Goal: Information Seeking & Learning: Learn about a topic

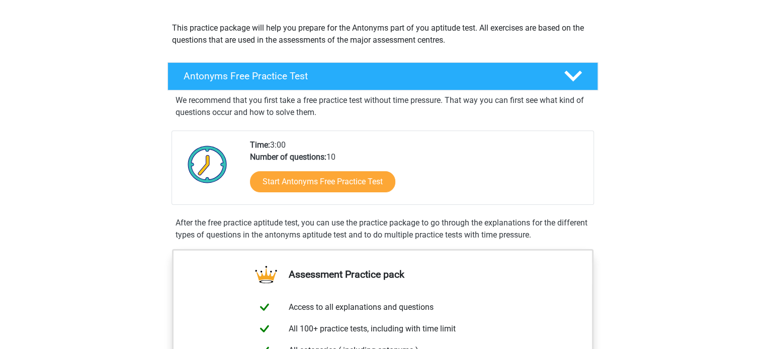
scroll to position [106, 0]
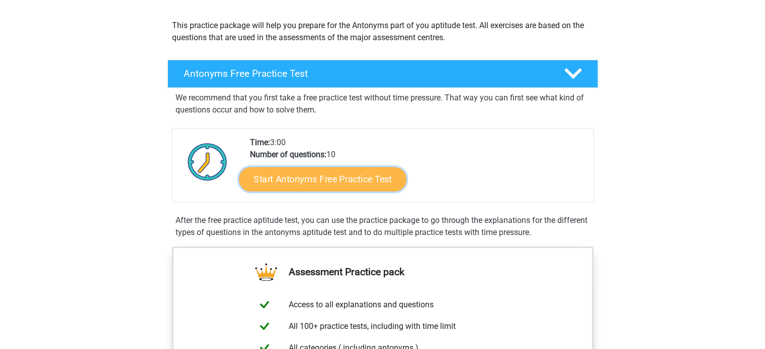
click at [290, 182] on link "Start Antonyms Free Practice Test" at bounding box center [322, 179] width 167 height 24
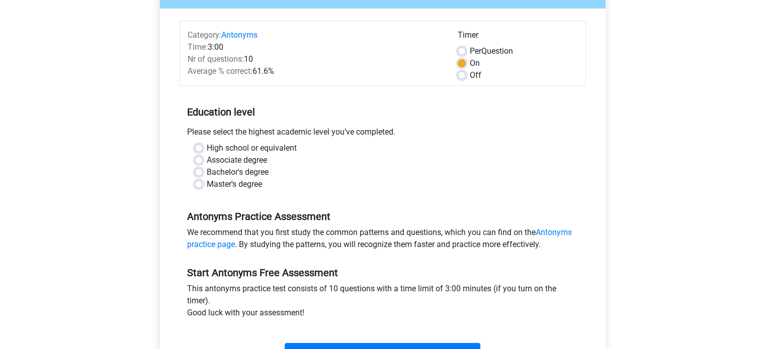
scroll to position [112, 0]
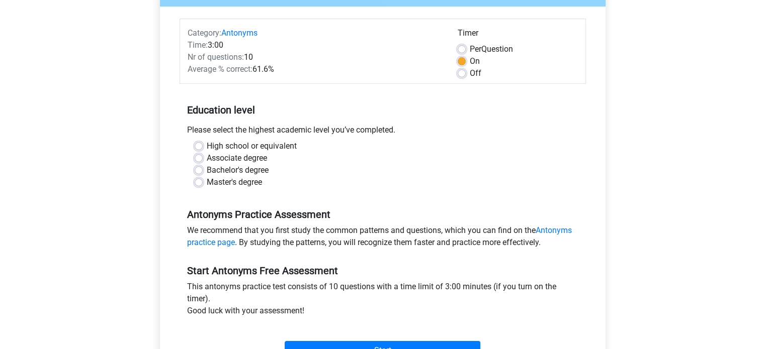
click at [196, 177] on div "Master's degree" at bounding box center [383, 182] width 376 height 12
click at [207, 172] on label "Bachelor's degree" at bounding box center [238, 170] width 62 height 12
click at [196, 172] on input "Bachelor's degree" at bounding box center [199, 169] width 8 height 10
radio input "true"
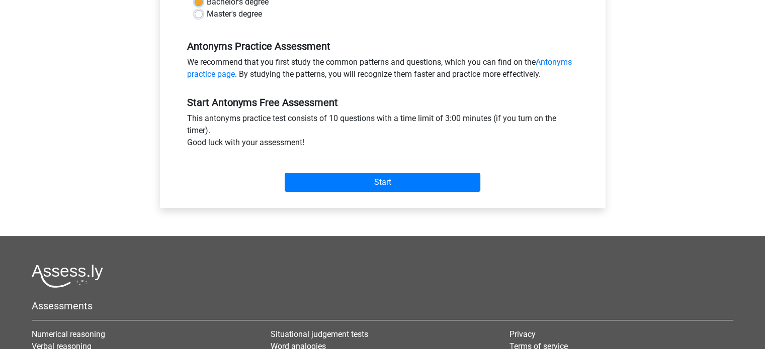
scroll to position [282, 0]
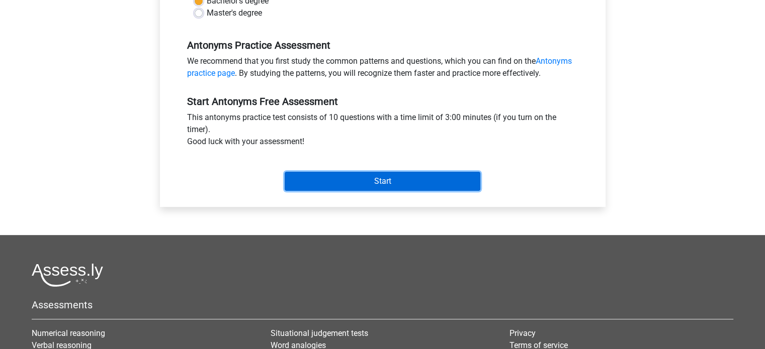
click at [379, 182] on input "Start" at bounding box center [383, 181] width 196 height 19
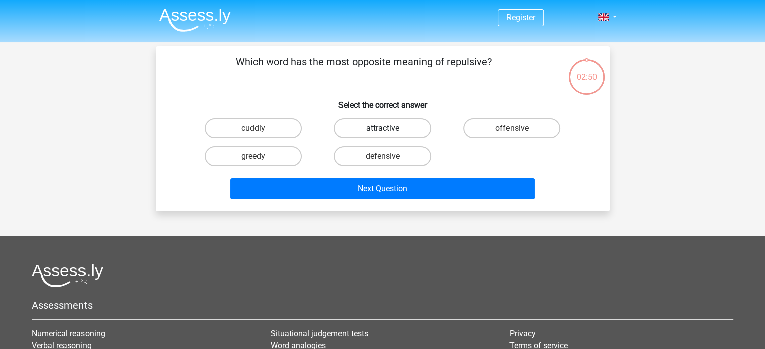
click at [402, 128] on label "attractive" at bounding box center [382, 128] width 97 height 20
click at [389, 128] on input "attractive" at bounding box center [385, 131] width 7 height 7
radio input "true"
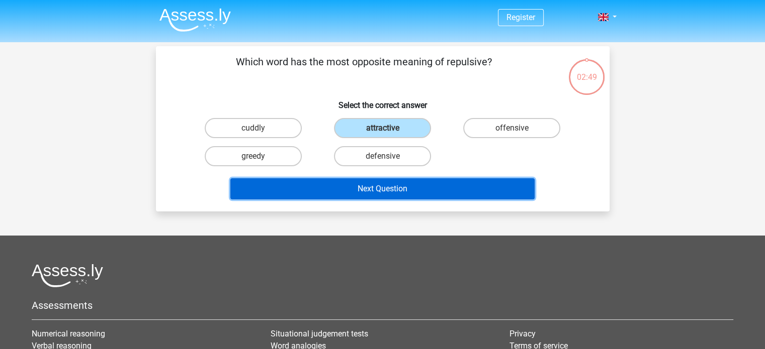
click at [323, 188] on button "Next Question" at bounding box center [382, 188] width 304 height 21
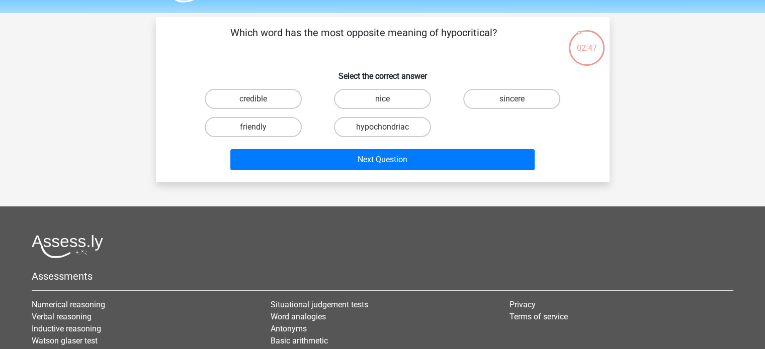
scroll to position [29, 0]
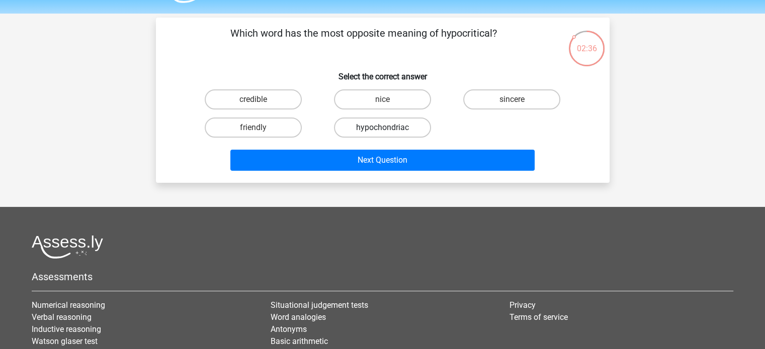
click at [398, 129] on label "hypochondriac" at bounding box center [382, 128] width 97 height 20
click at [389, 129] on input "hypochondriac" at bounding box center [385, 131] width 7 height 7
radio input "true"
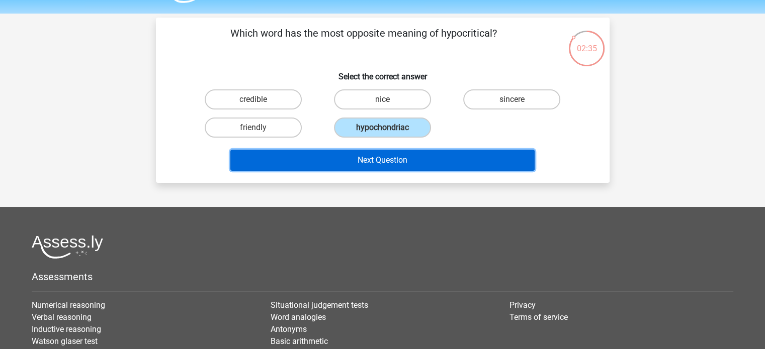
click at [345, 164] on button "Next Question" at bounding box center [382, 160] width 304 height 21
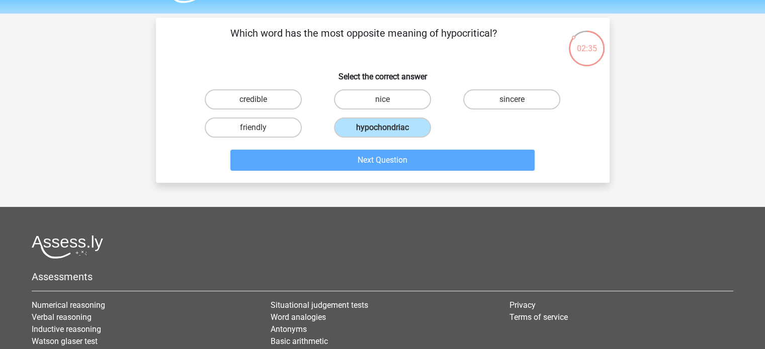
scroll to position [46, 0]
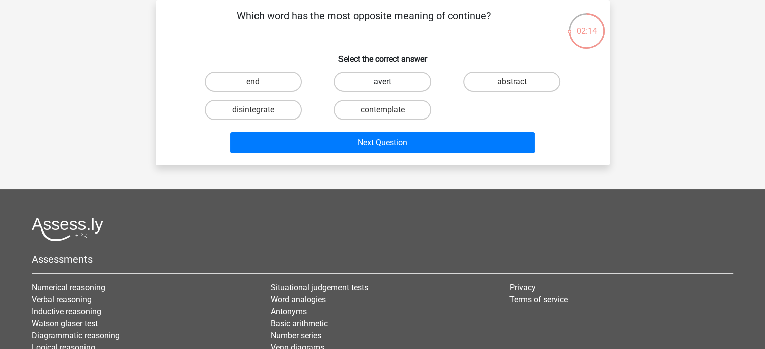
click at [374, 82] on label "avert" at bounding box center [382, 82] width 97 height 20
click at [382, 82] on input "avert" at bounding box center [385, 85] width 7 height 7
radio input "true"
click at [267, 90] on label "end" at bounding box center [253, 82] width 97 height 20
click at [259, 88] on input "end" at bounding box center [256, 85] width 7 height 7
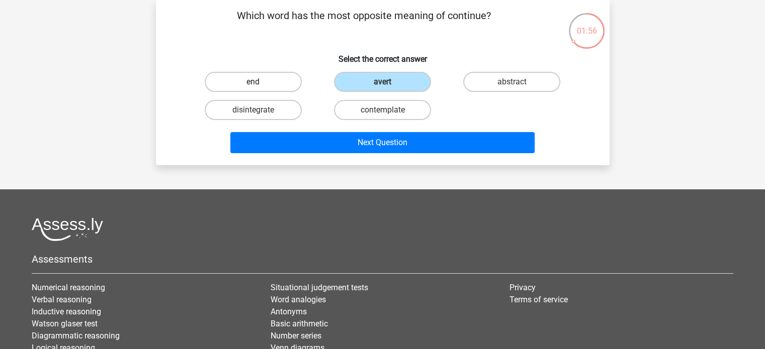
radio input "true"
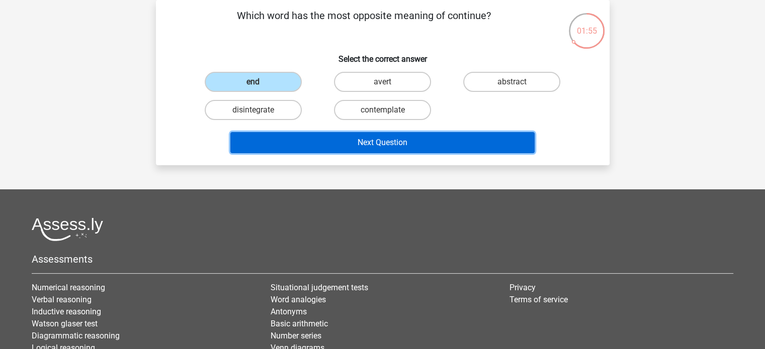
click at [328, 134] on button "Next Question" at bounding box center [382, 142] width 304 height 21
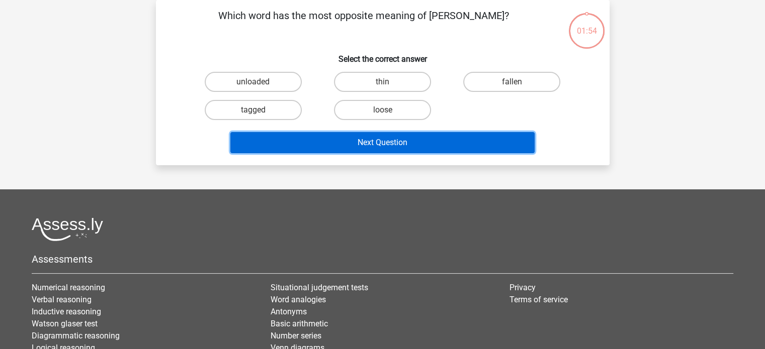
drag, startPoint x: 328, startPoint y: 134, endPoint x: 360, endPoint y: 28, distance: 111.3
click at [360, 28] on div "Which word has the most opposite meaning of stout? Select the correct answer un…" at bounding box center [382, 82] width 445 height 149
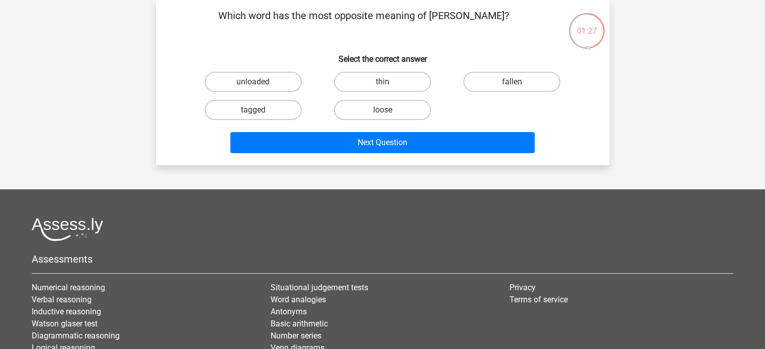
click at [381, 94] on div "thin" at bounding box center [382, 82] width 129 height 28
click at [376, 66] on div "Which word has the most opposite meaning of stout? Select the correct answer un…" at bounding box center [382, 82] width 445 height 149
click at [377, 76] on label "thin" at bounding box center [382, 82] width 97 height 20
click at [382, 82] on input "thin" at bounding box center [385, 85] width 7 height 7
radio input "true"
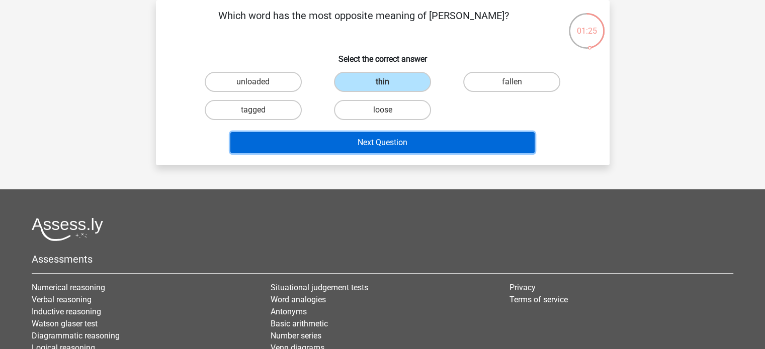
click at [362, 145] on button "Next Question" at bounding box center [382, 142] width 304 height 21
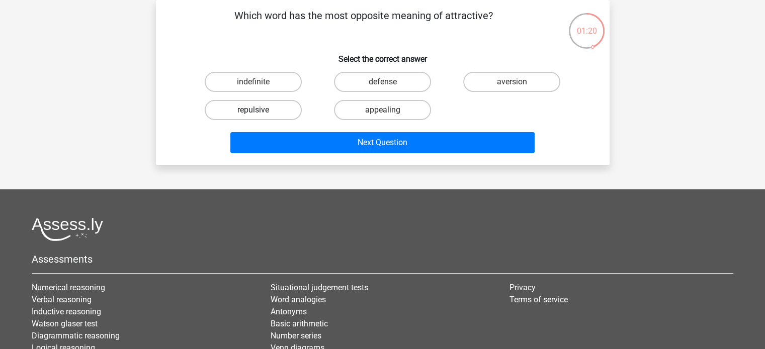
click at [267, 111] on label "repulsive" at bounding box center [253, 110] width 97 height 20
click at [259, 111] on input "repulsive" at bounding box center [256, 113] width 7 height 7
radio input "true"
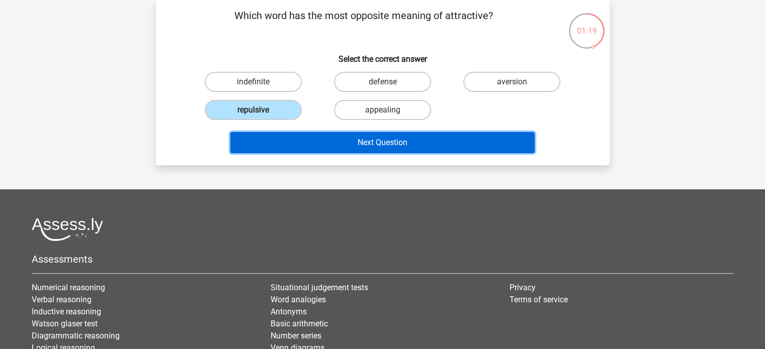
click at [314, 142] on button "Next Question" at bounding box center [382, 142] width 304 height 21
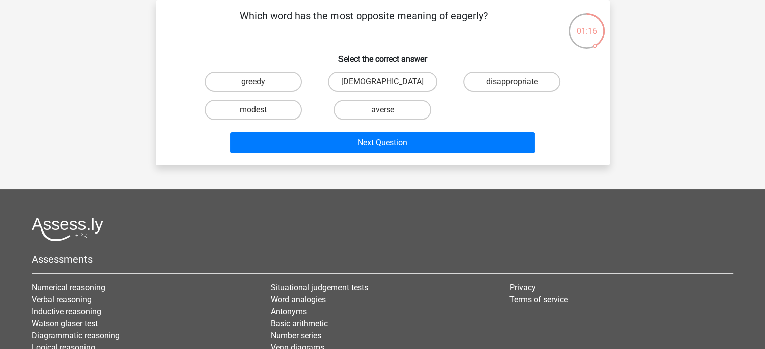
click at [416, 53] on h6 "Select the correct answer" at bounding box center [382, 55] width 421 height 18
click at [383, 107] on label "averse" at bounding box center [382, 110] width 97 height 20
click at [383, 110] on input "averse" at bounding box center [385, 113] width 7 height 7
radio input "true"
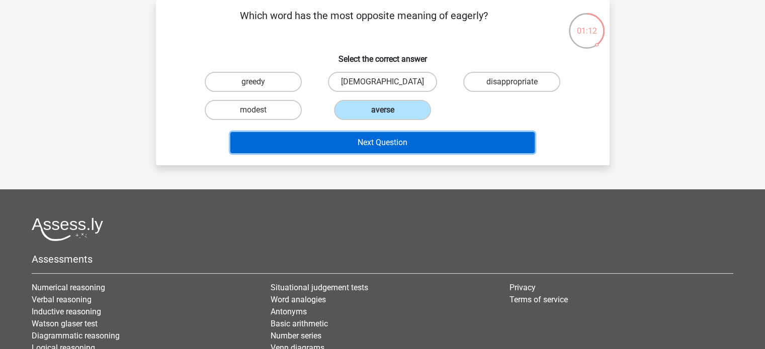
click at [381, 135] on button "Next Question" at bounding box center [382, 142] width 304 height 21
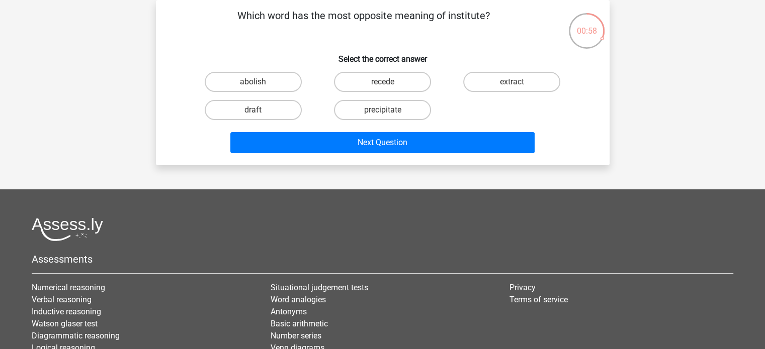
click at [382, 87] on input "recede" at bounding box center [385, 85] width 7 height 7
radio input "true"
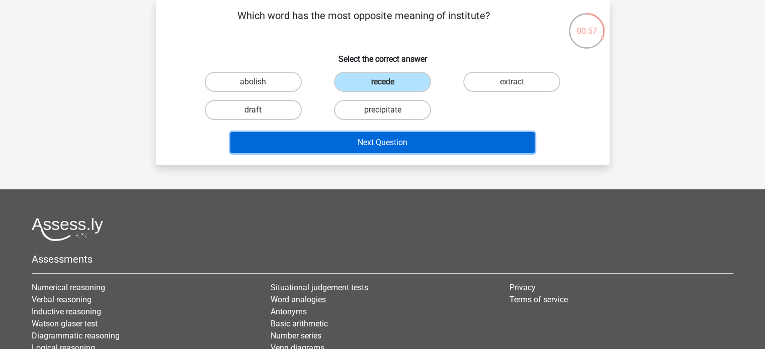
click at [364, 136] on button "Next Question" at bounding box center [382, 142] width 304 height 21
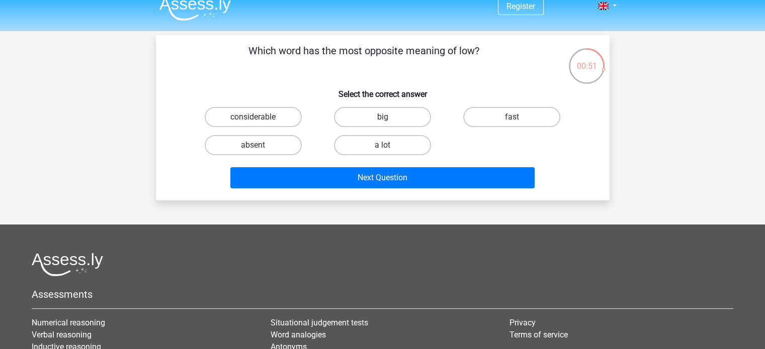
scroll to position [13, 0]
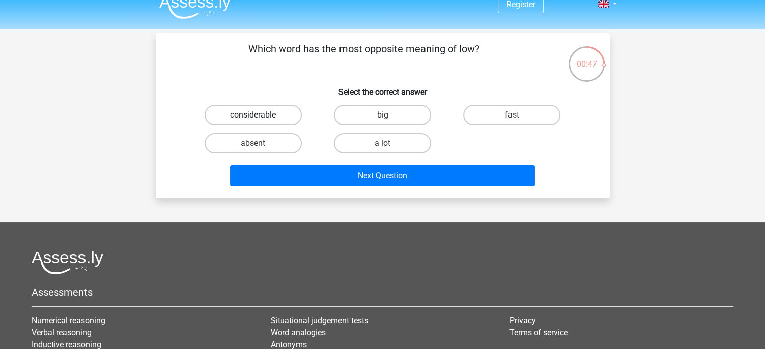
click at [273, 116] on label "considerable" at bounding box center [253, 115] width 97 height 20
click at [259, 116] on input "considerable" at bounding box center [256, 118] width 7 height 7
radio input "true"
click at [273, 116] on label "considerable" at bounding box center [253, 115] width 97 height 20
click at [259, 116] on input "considerable" at bounding box center [256, 118] width 7 height 7
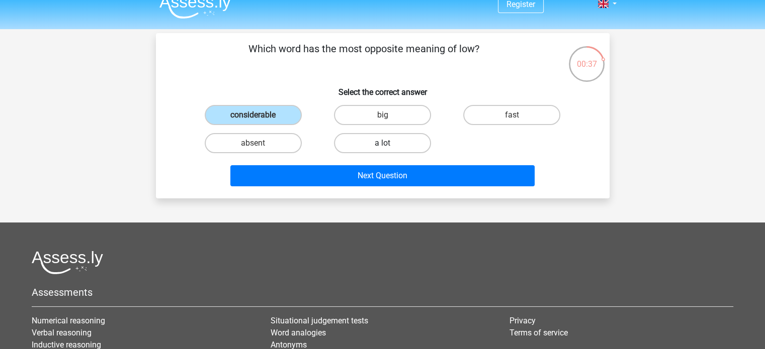
click at [363, 151] on label "a lot" at bounding box center [382, 143] width 97 height 20
click at [382, 150] on input "a lot" at bounding box center [385, 146] width 7 height 7
radio input "true"
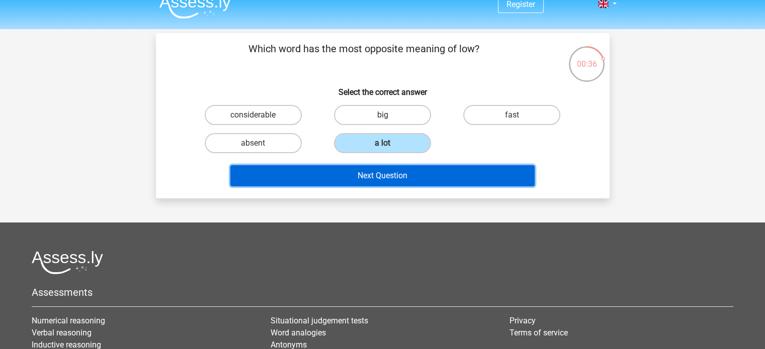
click at [362, 173] on button "Next Question" at bounding box center [382, 175] width 304 height 21
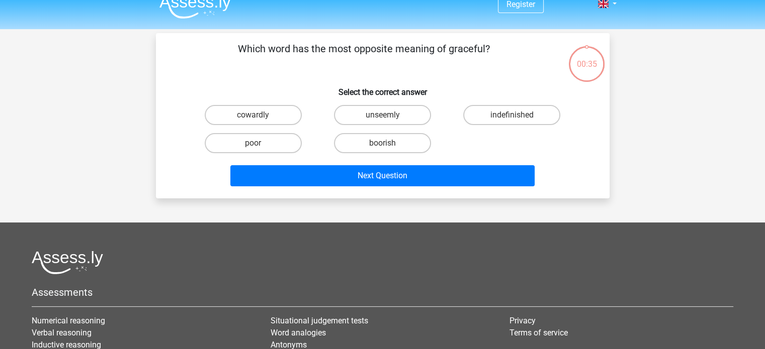
scroll to position [46, 0]
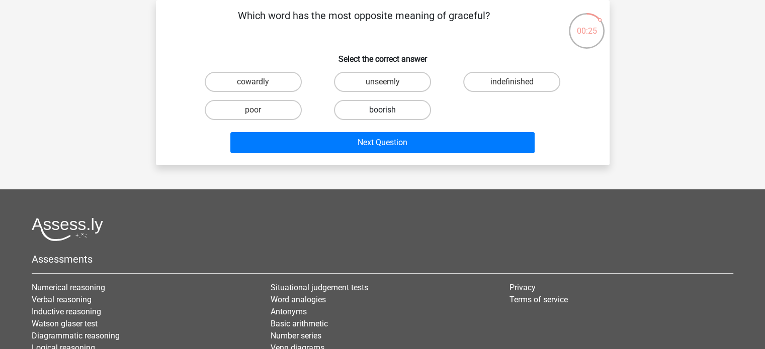
click at [384, 106] on label "boorish" at bounding box center [382, 110] width 97 height 20
click at [384, 110] on input "boorish" at bounding box center [385, 113] width 7 height 7
radio input "true"
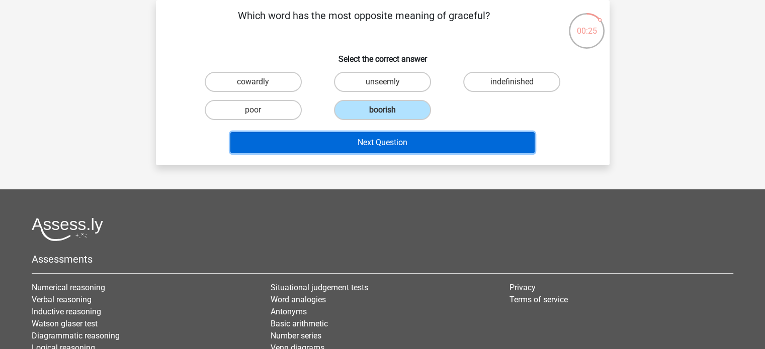
click at [360, 144] on button "Next Question" at bounding box center [382, 142] width 304 height 21
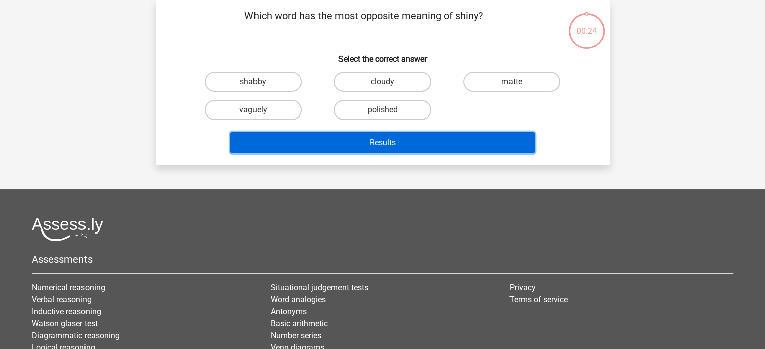
click at [360, 144] on button "Results" at bounding box center [382, 142] width 304 height 21
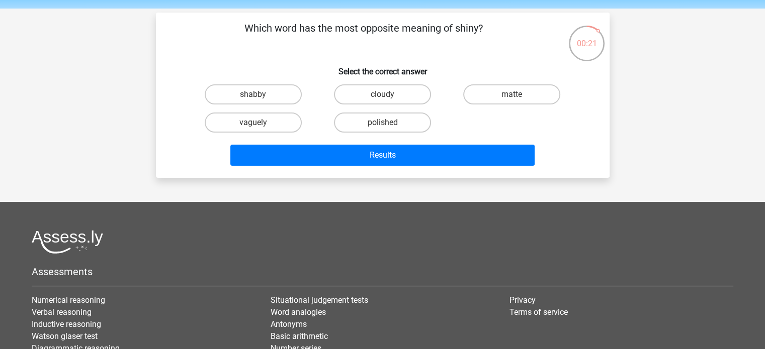
scroll to position [0, 0]
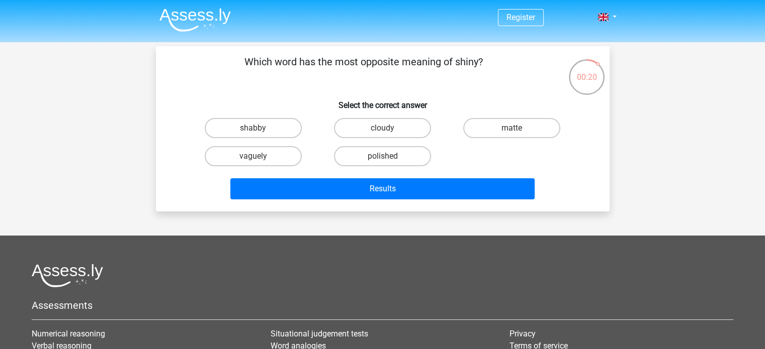
click at [367, 67] on p "Which word has the most opposite meaning of shiny?" at bounding box center [364, 69] width 384 height 30
click at [508, 123] on label "matte" at bounding box center [511, 128] width 97 height 20
click at [512, 128] on input "matte" at bounding box center [515, 131] width 7 height 7
radio input "true"
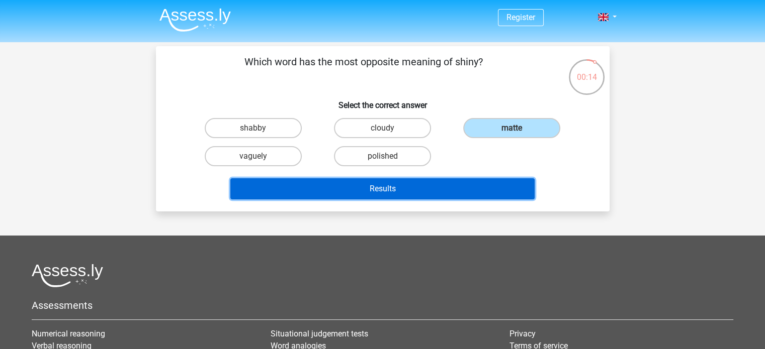
click at [326, 186] on button "Results" at bounding box center [382, 188] width 304 height 21
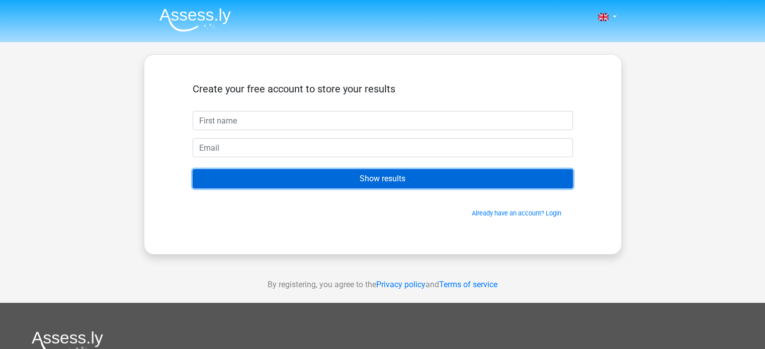
click at [330, 176] on input "Show results" at bounding box center [383, 178] width 380 height 19
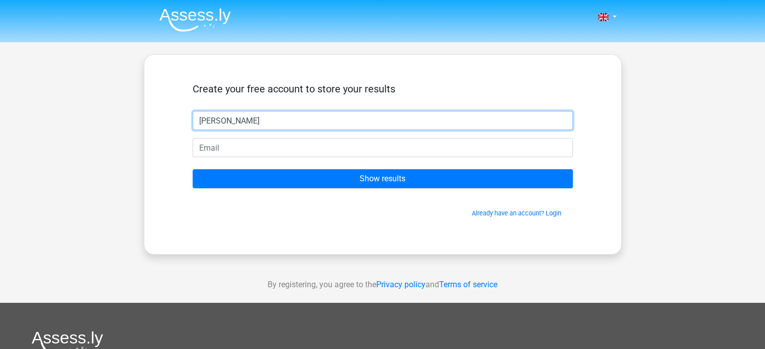
type input "[PERSON_NAME]"
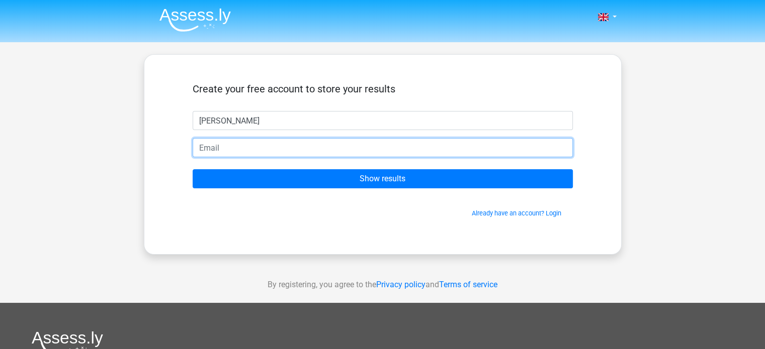
click at [288, 152] on input "email" at bounding box center [383, 147] width 380 height 19
click at [237, 148] on input "puchhorani@gmail.com" at bounding box center [383, 147] width 380 height 19
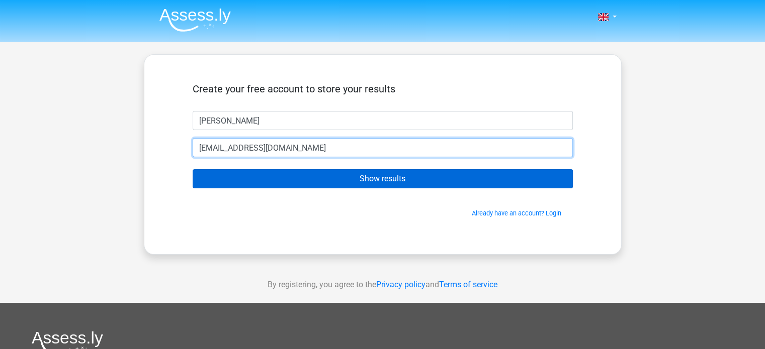
type input "puchhorani2@gmail.com"
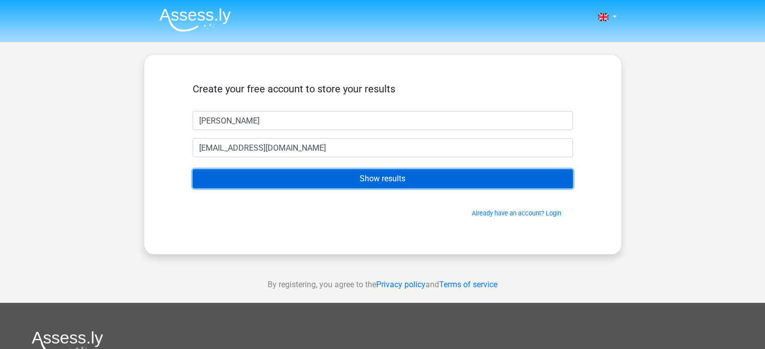
click at [251, 180] on input "Show results" at bounding box center [383, 178] width 380 height 19
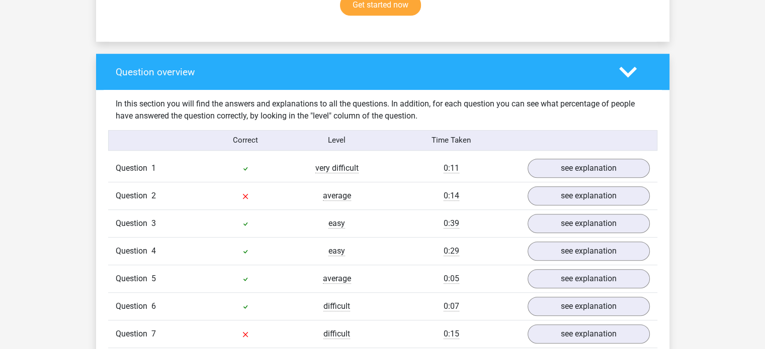
scroll to position [697, 0]
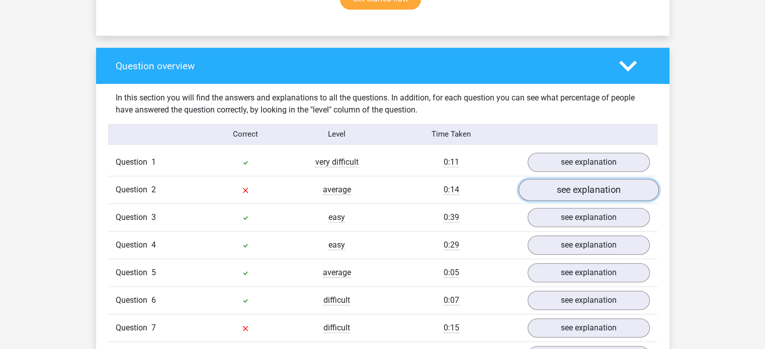
click at [547, 190] on link "see explanation" at bounding box center [588, 190] width 140 height 22
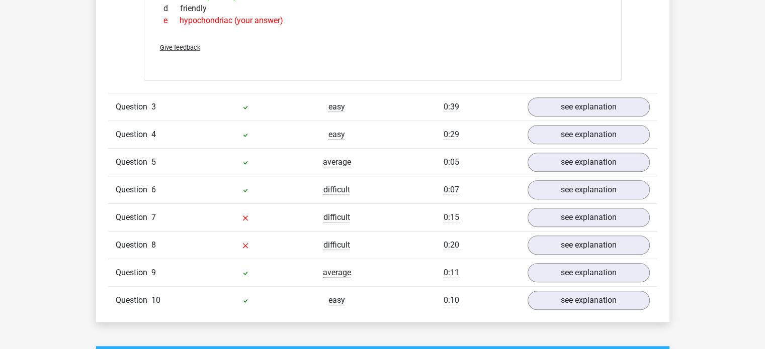
scroll to position [983, 0]
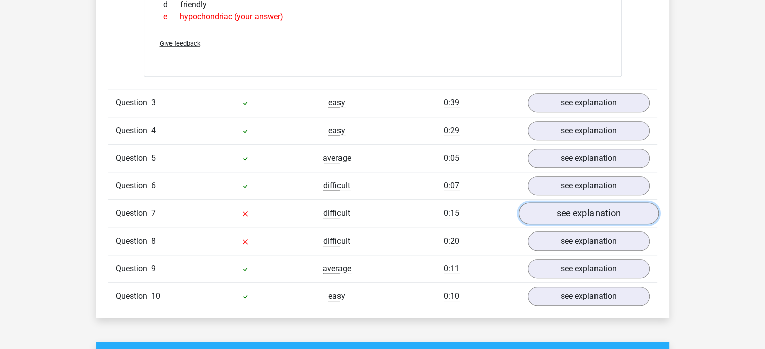
click at [557, 213] on link "see explanation" at bounding box center [588, 214] width 140 height 22
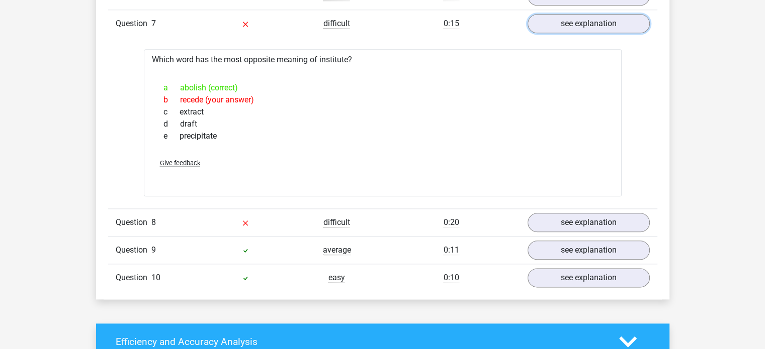
scroll to position [1174, 0]
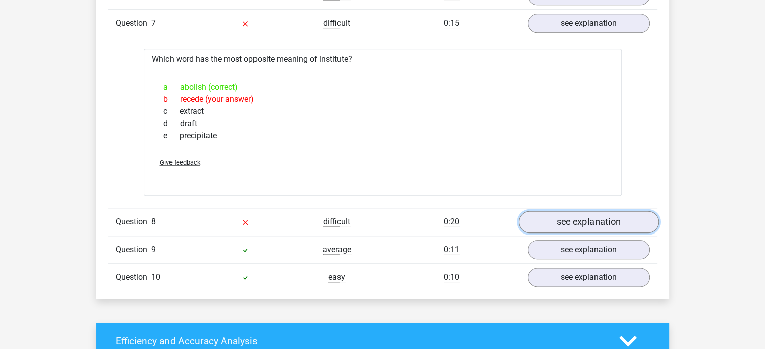
click at [565, 219] on link "see explanation" at bounding box center [588, 222] width 140 height 22
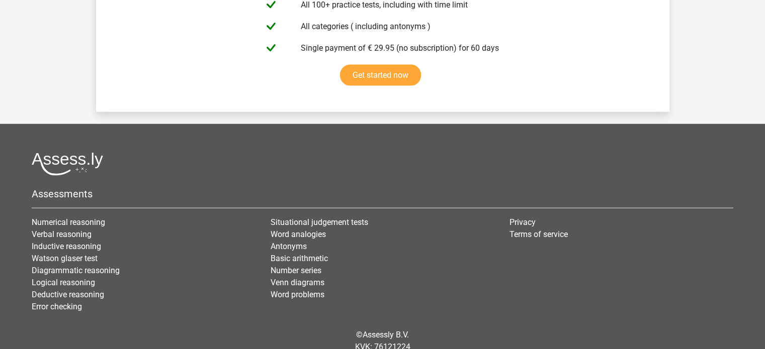
scroll to position [2312, 0]
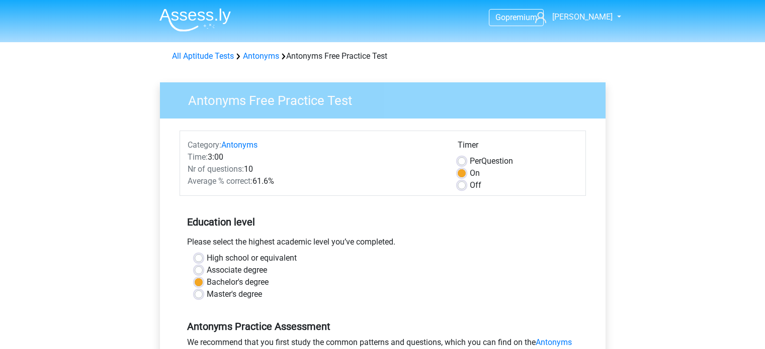
scroll to position [282, 0]
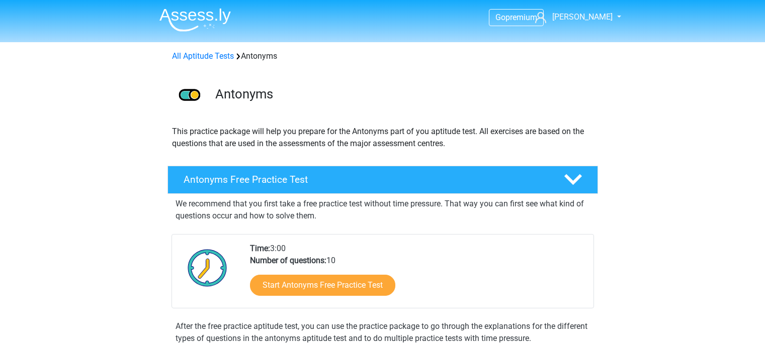
scroll to position [106, 0]
